Goal: Task Accomplishment & Management: Manage account settings

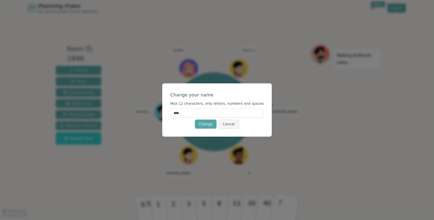
click at [200, 106] on form "Change your name Max 12 characters, only letters, numbers and spaces **** Chang…" at bounding box center [217, 109] width 94 height 37
click at [200, 114] on input "****" at bounding box center [217, 112] width 94 height 9
type input "**********"
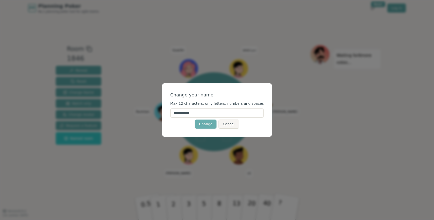
click at [212, 125] on button "Change" at bounding box center [206, 124] width 22 height 9
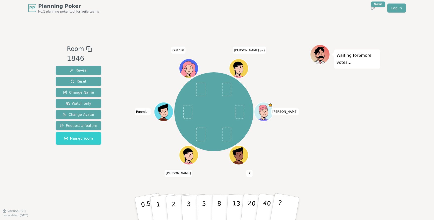
drag, startPoint x: 315, startPoint y: 163, endPoint x: 156, endPoint y: 50, distance: 195.8
click at [156, 50] on div "Room 1846 Reveal Reset Change Name Watch only Change Avatar Request a feature N…" at bounding box center [217, 113] width 326 height 138
click at [155, 48] on div at bounding box center [214, 48] width 192 height 9
drag, startPoint x: 155, startPoint y: 48, endPoint x: 305, endPoint y: 173, distance: 194.4
click at [304, 173] on div "[PERSON_NAME] [PERSON_NAME] (you)" at bounding box center [214, 113] width 192 height 138
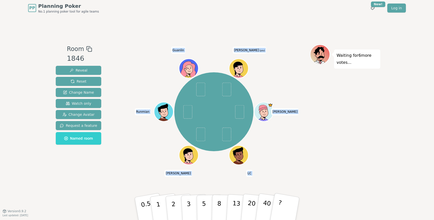
click at [305, 173] on div "[PERSON_NAME] [PERSON_NAME] (you)" at bounding box center [214, 113] width 192 height 138
drag, startPoint x: 305, startPoint y: 173, endPoint x: 143, endPoint y: 48, distance: 204.2
click at [142, 48] on div "[PERSON_NAME] [PERSON_NAME] (you)" at bounding box center [214, 113] width 192 height 138
click at [143, 47] on div at bounding box center [214, 48] width 192 height 9
drag, startPoint x: 143, startPoint y: 47, endPoint x: 283, endPoint y: 158, distance: 178.6
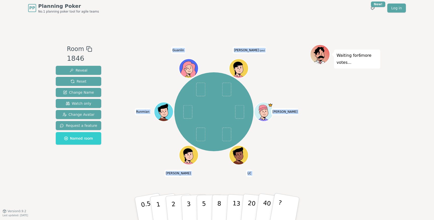
click at [283, 158] on div "[PERSON_NAME] [PERSON_NAME] (you)" at bounding box center [214, 113] width 192 height 138
click at [283, 158] on div "[PERSON_NAME] [PERSON_NAME] (you)" at bounding box center [214, 111] width 192 height 117
drag, startPoint x: 283, startPoint y: 158, endPoint x: 145, endPoint y: 36, distance: 184.5
click at [145, 36] on div "Room 1846 Reveal Reset Change Name Watch only Change Avatar Request a feature N…" at bounding box center [217, 113] width 326 height 195
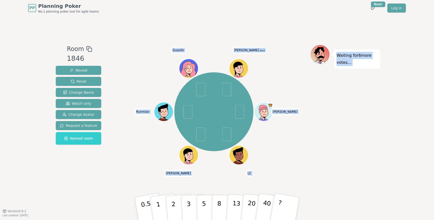
drag, startPoint x: 145, startPoint y: 36, endPoint x: 317, endPoint y: 162, distance: 214.0
click at [317, 162] on div "Room 1846 Reveal Reset Change Name Watch only Change Avatar Request a feature N…" at bounding box center [217, 113] width 326 height 195
click at [316, 161] on div "Waiting for 6 more votes..." at bounding box center [345, 113] width 70 height 138
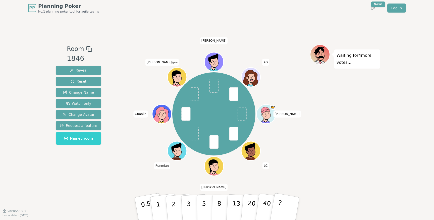
click at [179, 75] on icon at bounding box center [177, 76] width 15 height 2
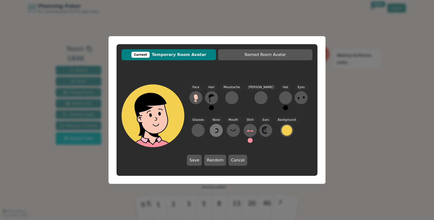
click at [212, 133] on icon at bounding box center [216, 130] width 8 height 8
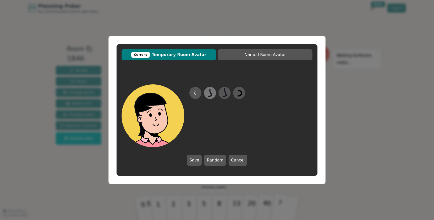
click at [208, 94] on icon at bounding box center [210, 92] width 10 height 11
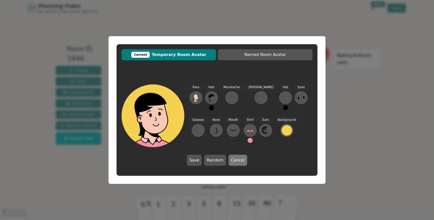
click at [237, 158] on button "Cancel" at bounding box center [238, 160] width 19 height 11
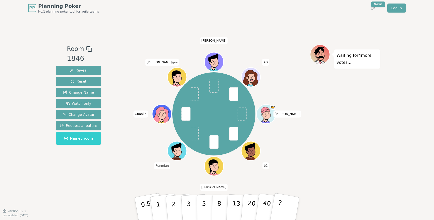
click at [373, 158] on div "Waiting for 4 more votes..." at bounding box center [345, 113] width 70 height 138
